Goal: Information Seeking & Learning: Find specific fact

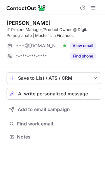
scroll to position [133, 105]
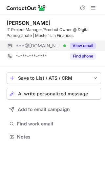
click at [77, 47] on button "View email" at bounding box center [83, 46] width 26 height 7
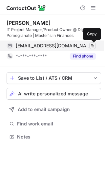
click at [92, 44] on span at bounding box center [92, 45] width 5 height 5
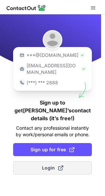
click at [61, 166] on span at bounding box center [60, 168] width 5 height 5
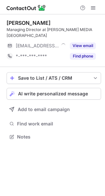
scroll to position [127, 105]
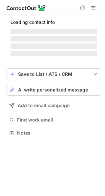
scroll to position [127, 105]
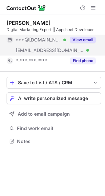
click at [86, 37] on button "View email" at bounding box center [83, 40] width 26 height 7
click at [86, 37] on div "***@gmail.com" at bounding box center [56, 40] width 80 height 6
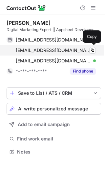
drag, startPoint x: 16, startPoint y: 39, endPoint x: 87, endPoint y: 49, distance: 71.7
click at [87, 49] on div "galantejosepedro@gmail.com Verified Copy josegalante@essenciadovinho.com Verifi…" at bounding box center [51, 50] width 89 height 31
copy div "galantejosepedro@gmail.com Verified Copy josegalante@essenciadovinho.c"
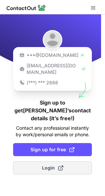
click at [64, 162] on button "Login" at bounding box center [52, 168] width 79 height 13
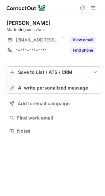
scroll to position [127, 105]
